Goal: Navigation & Orientation: Find specific page/section

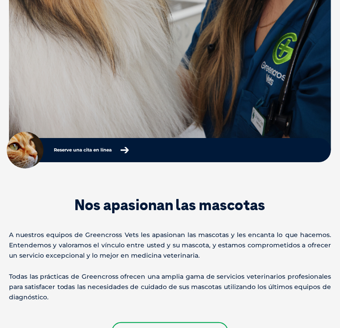
scroll to position [718, 0]
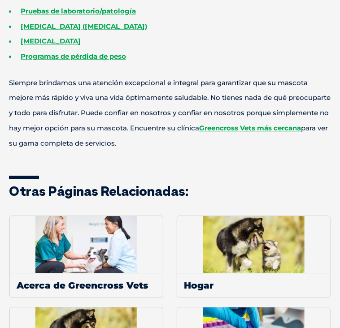
scroll to position [538, 0]
